Goal: Task Accomplishment & Management: Complete application form

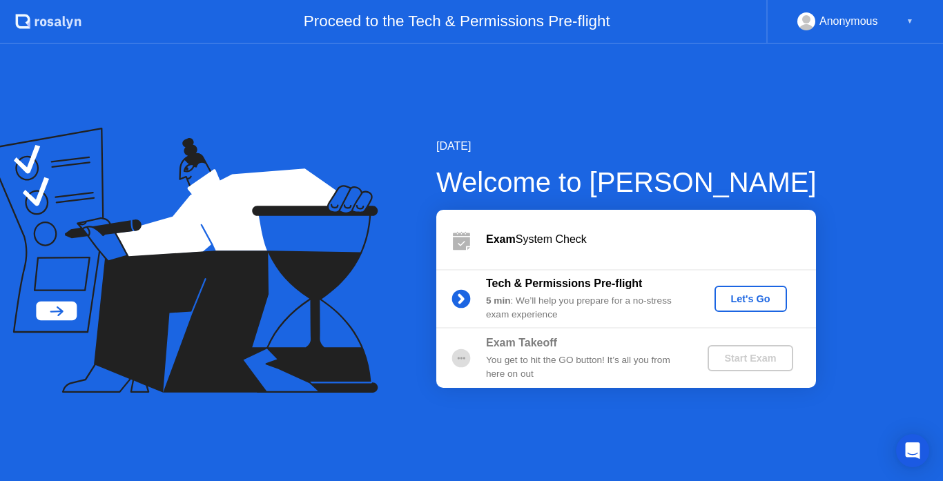
click at [663, 352] on div "Exam System Check Tech & Permissions Pre-flight 5 min : We’ll help you prepare …" at bounding box center [627, 299] width 380 height 178
click at [745, 299] on div "Let's Go" at bounding box center [750, 299] width 61 height 11
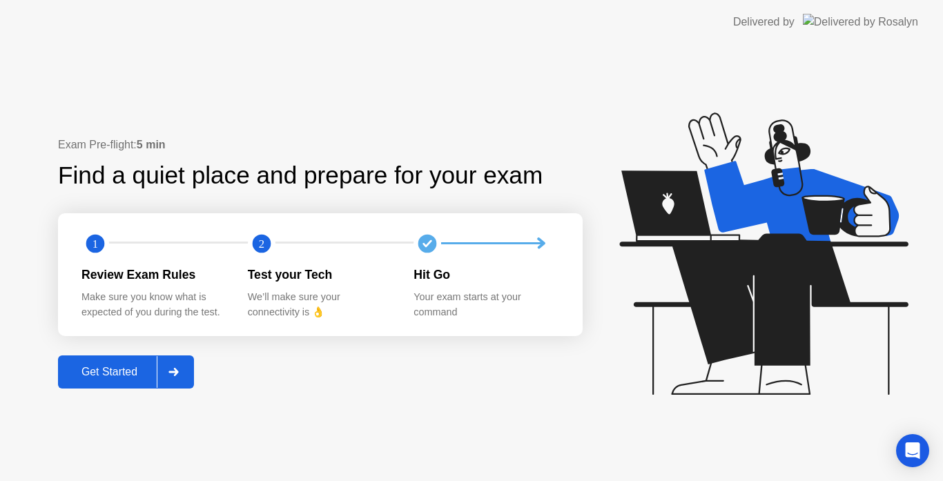
click at [108, 358] on button "Get Started" at bounding box center [126, 372] width 136 height 33
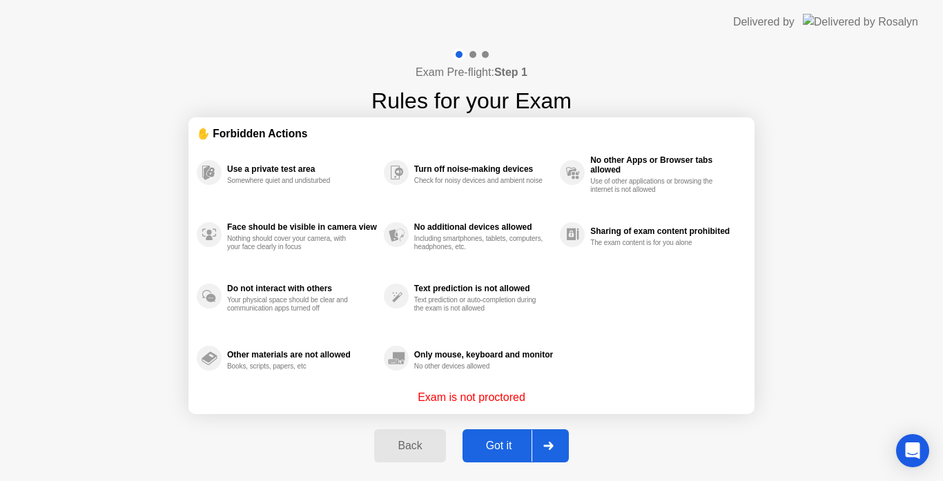
click at [505, 452] on div "Got it" at bounding box center [499, 446] width 65 height 12
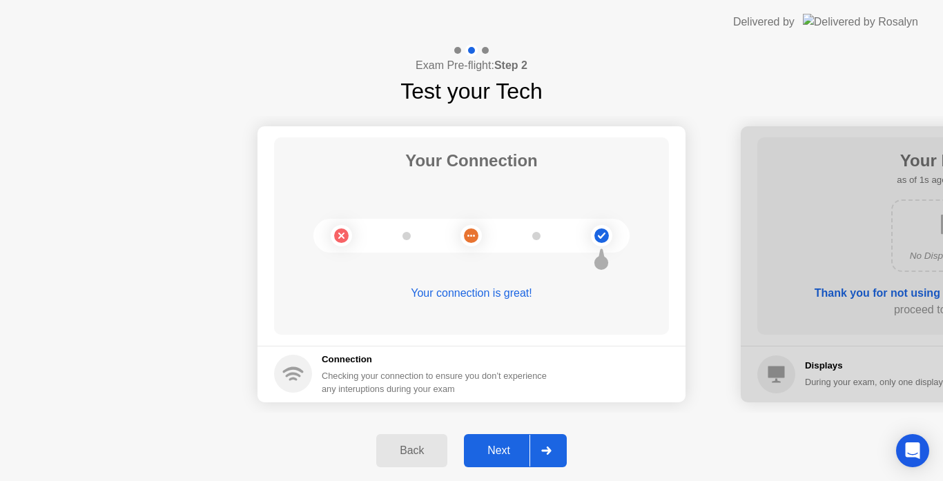
click at [505, 452] on div "Next" at bounding box center [498, 451] width 61 height 12
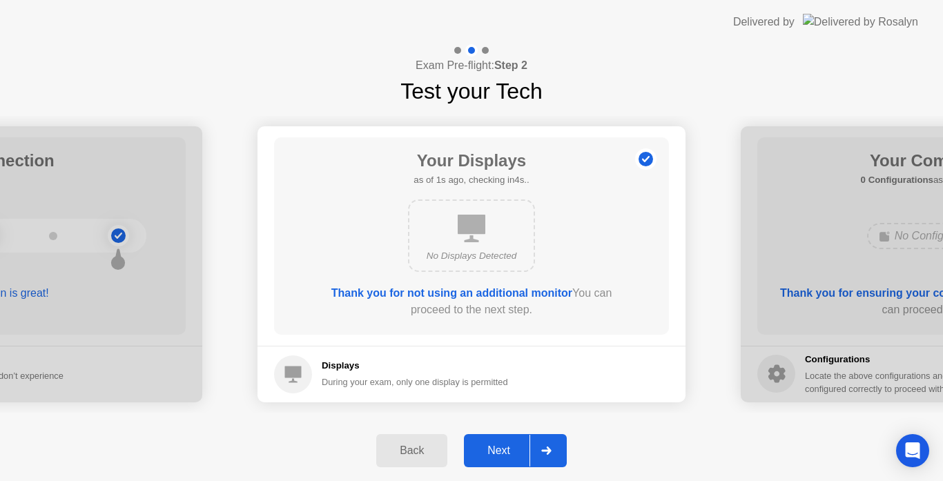
click at [505, 452] on div "Next" at bounding box center [498, 451] width 61 height 12
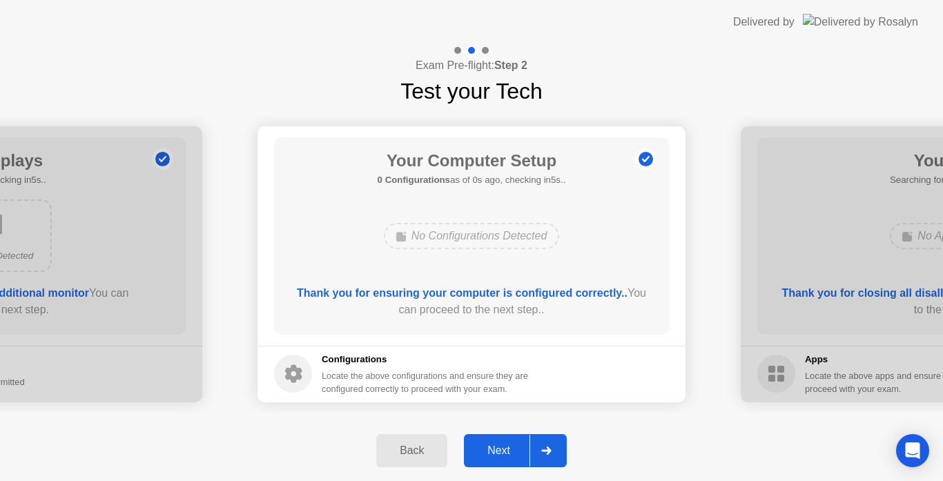
click at [505, 452] on div "Next" at bounding box center [498, 451] width 61 height 12
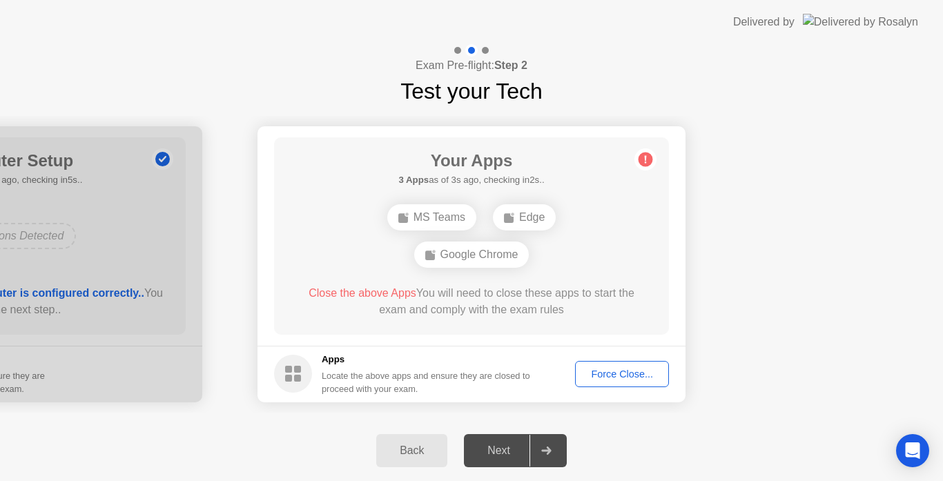
click at [500, 457] on div "Next" at bounding box center [498, 451] width 61 height 12
click at [482, 457] on div "Next" at bounding box center [498, 451] width 61 height 12
click at [621, 370] on div "Force Close..." at bounding box center [622, 374] width 84 height 11
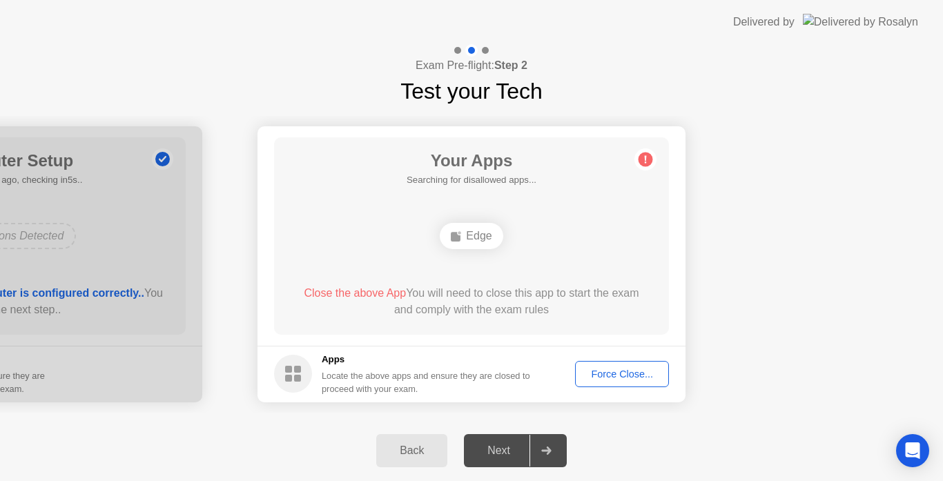
click at [634, 370] on div "Force Close..." at bounding box center [622, 374] width 84 height 11
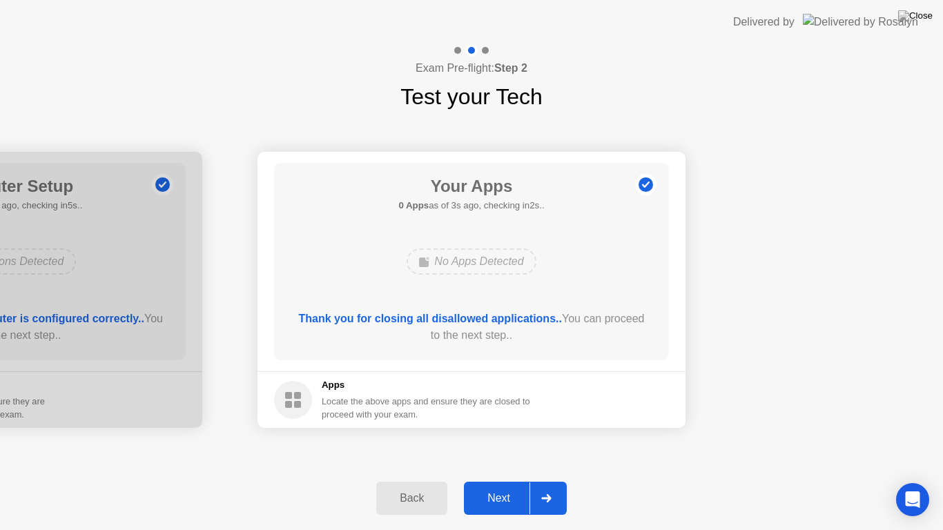
click at [499, 481] on div "Next" at bounding box center [498, 498] width 61 height 12
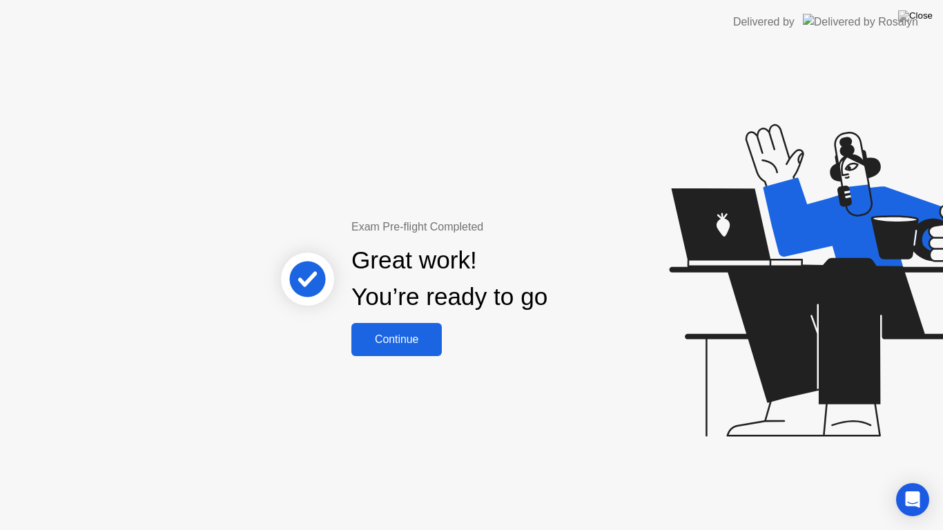
click at [403, 343] on div "Continue" at bounding box center [397, 340] width 82 height 12
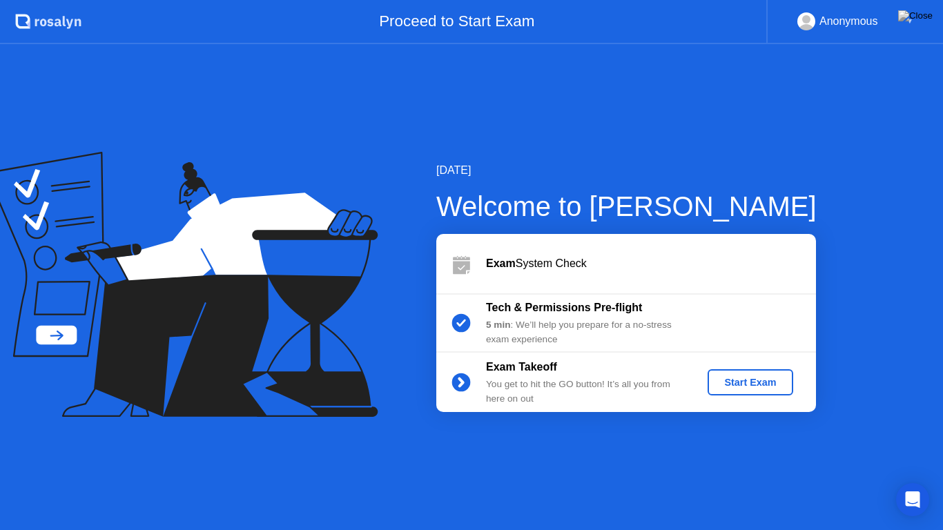
click at [749, 384] on div "Start Exam" at bounding box center [750, 382] width 74 height 11
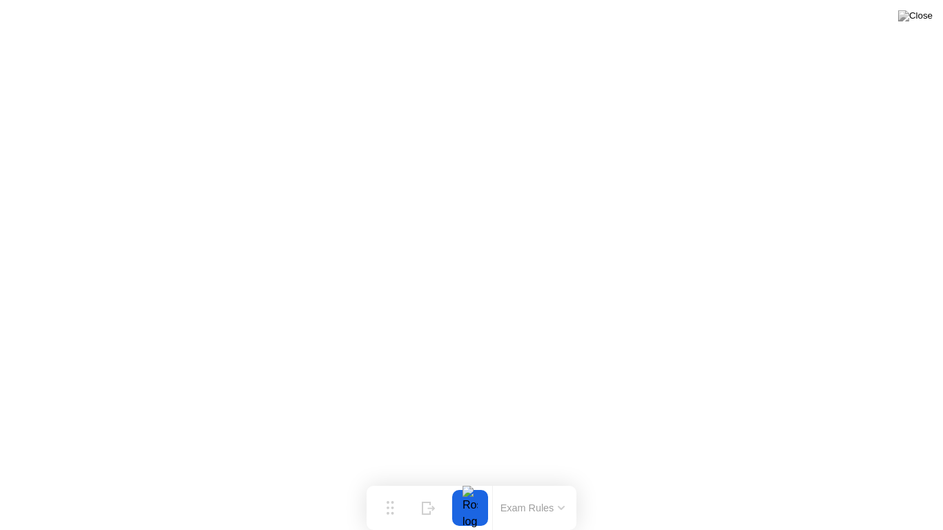
click at [549, 481] on button "Exam Rules" at bounding box center [533, 508] width 73 height 12
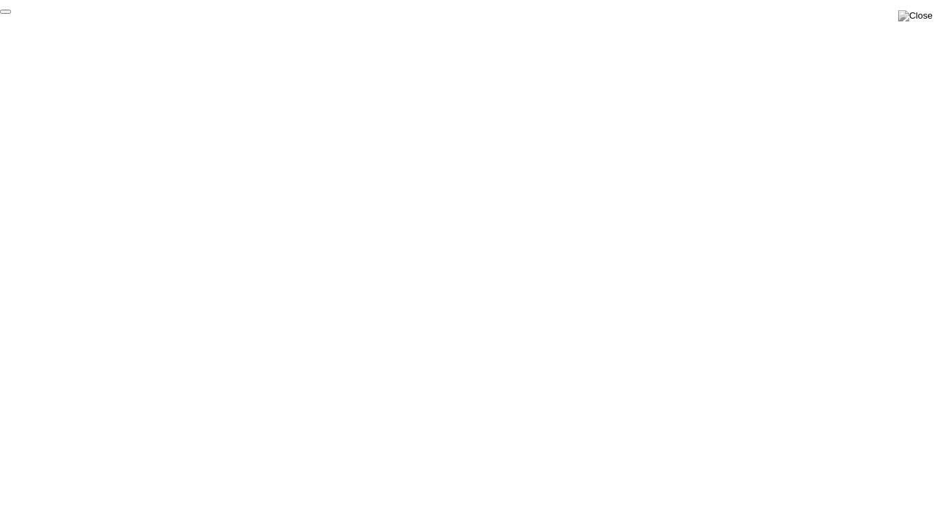
click at [11, 14] on button "End Proctoring Session" at bounding box center [5, 12] width 11 height 4
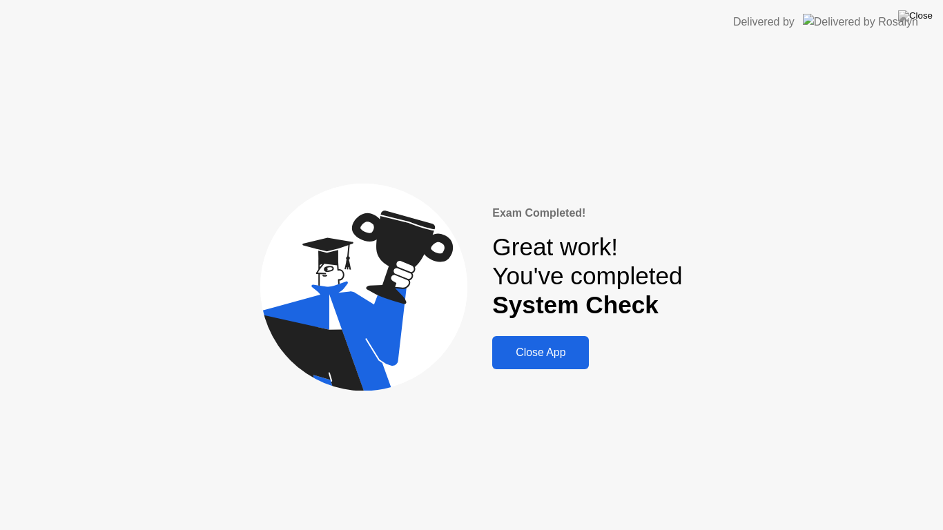
click at [546, 359] on div "Close App" at bounding box center [541, 353] width 88 height 12
